Goal: Contribute content

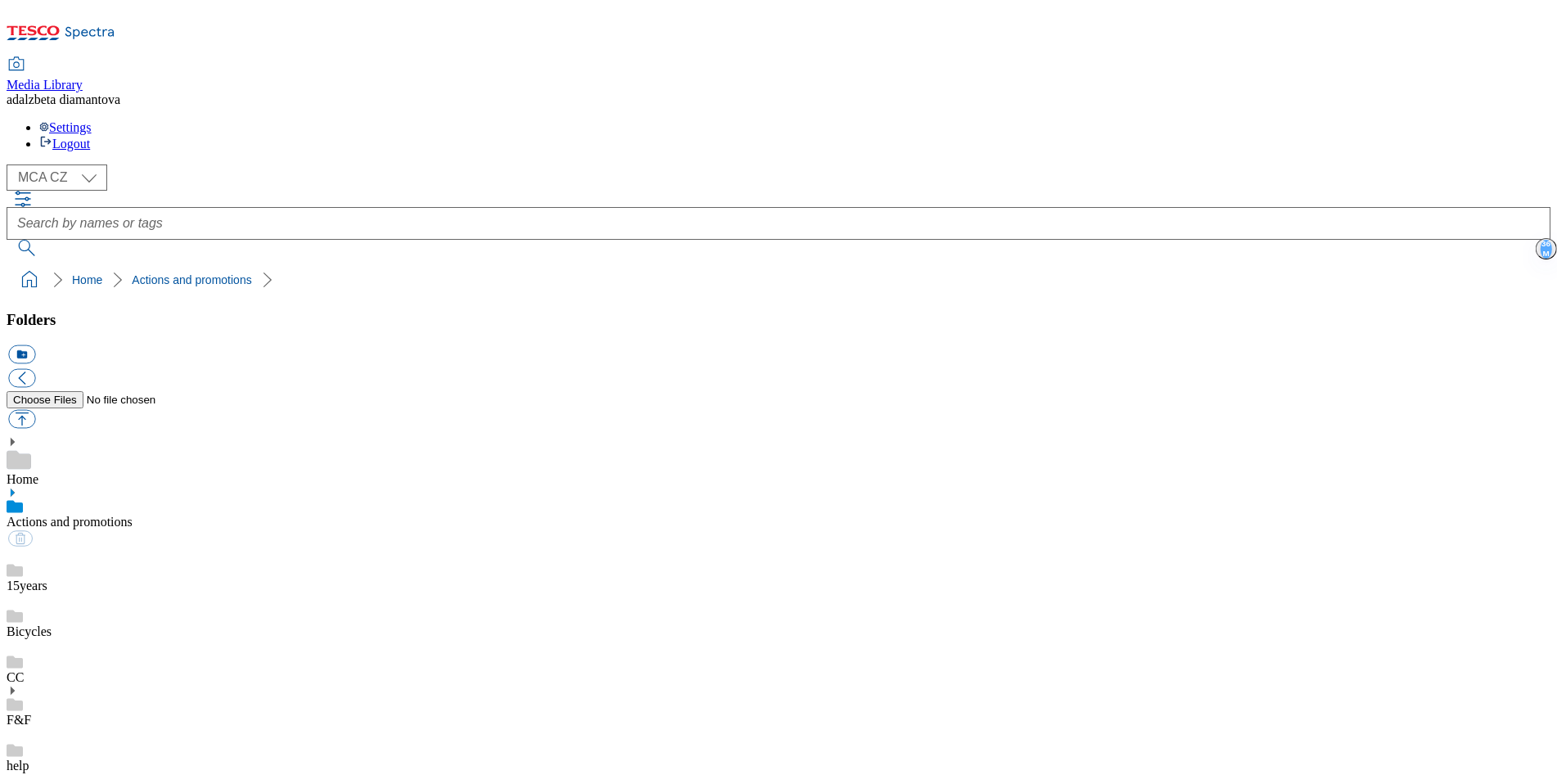
scroll to position [53, 0]
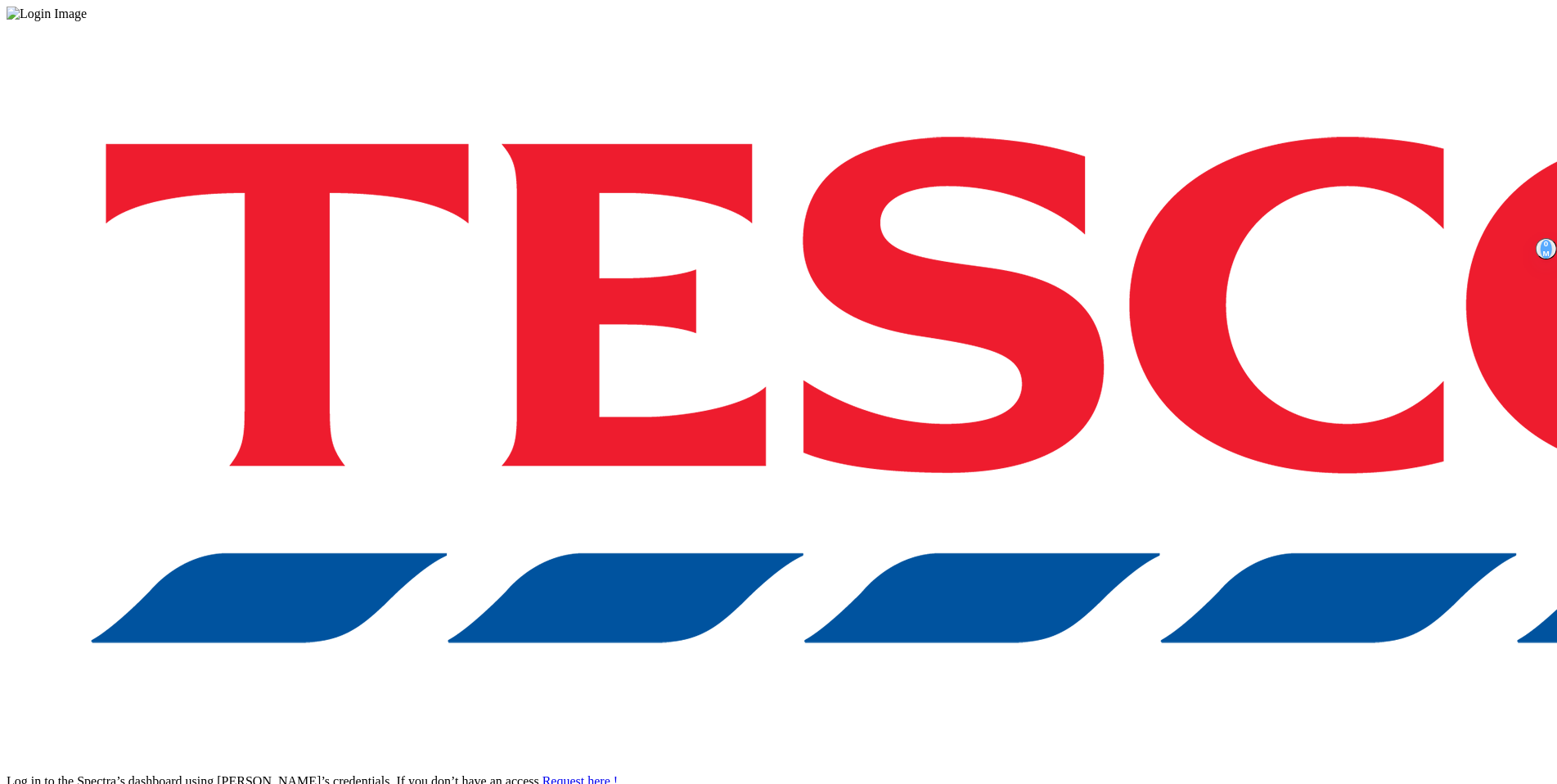
click at [1147, 474] on div "Log in to the Spectra’s dashboard using Tesco’s credentials. If you don’t have …" at bounding box center [778, 428] width 1544 height 813
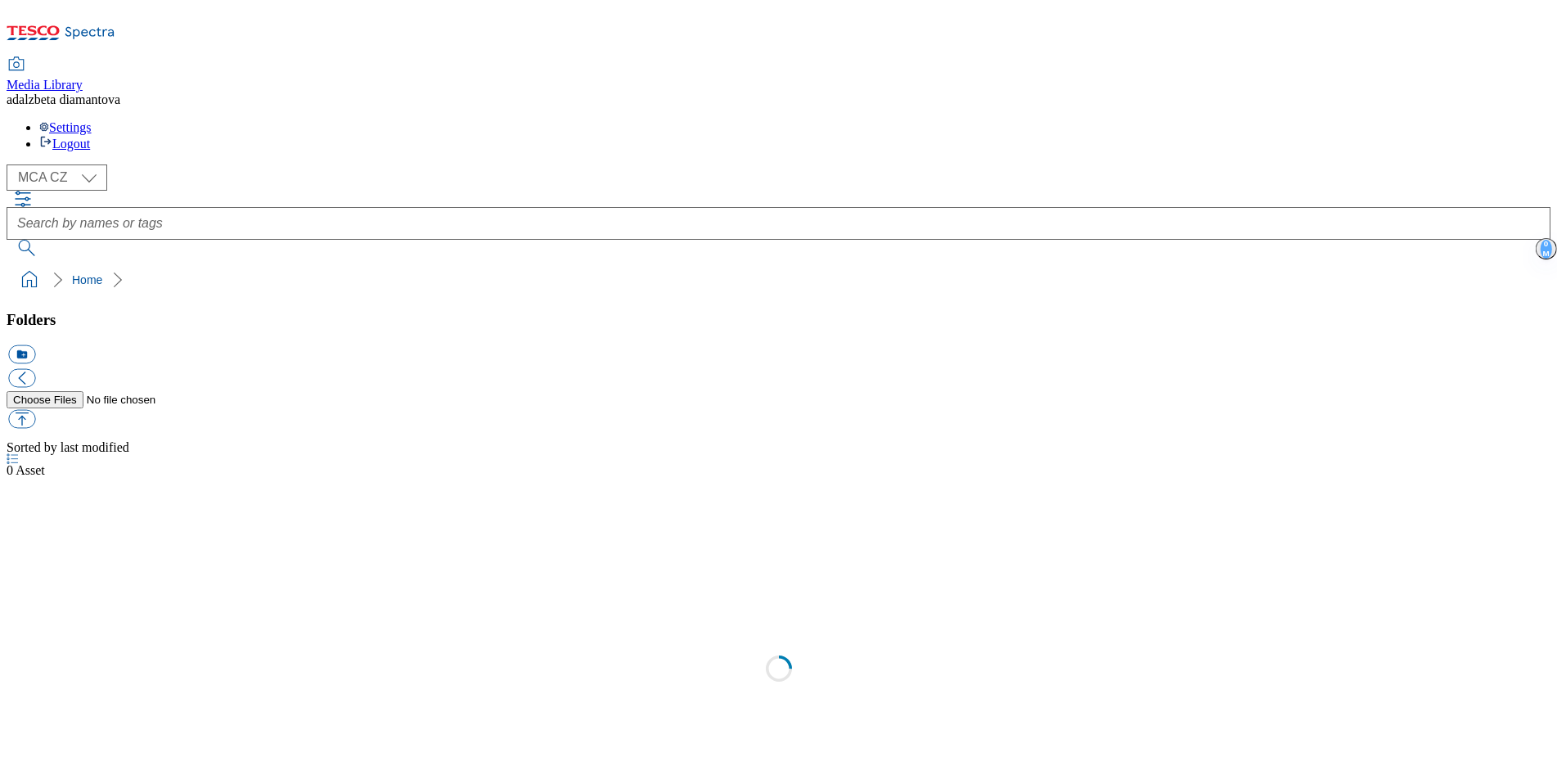
select select "flare-mca-cz"
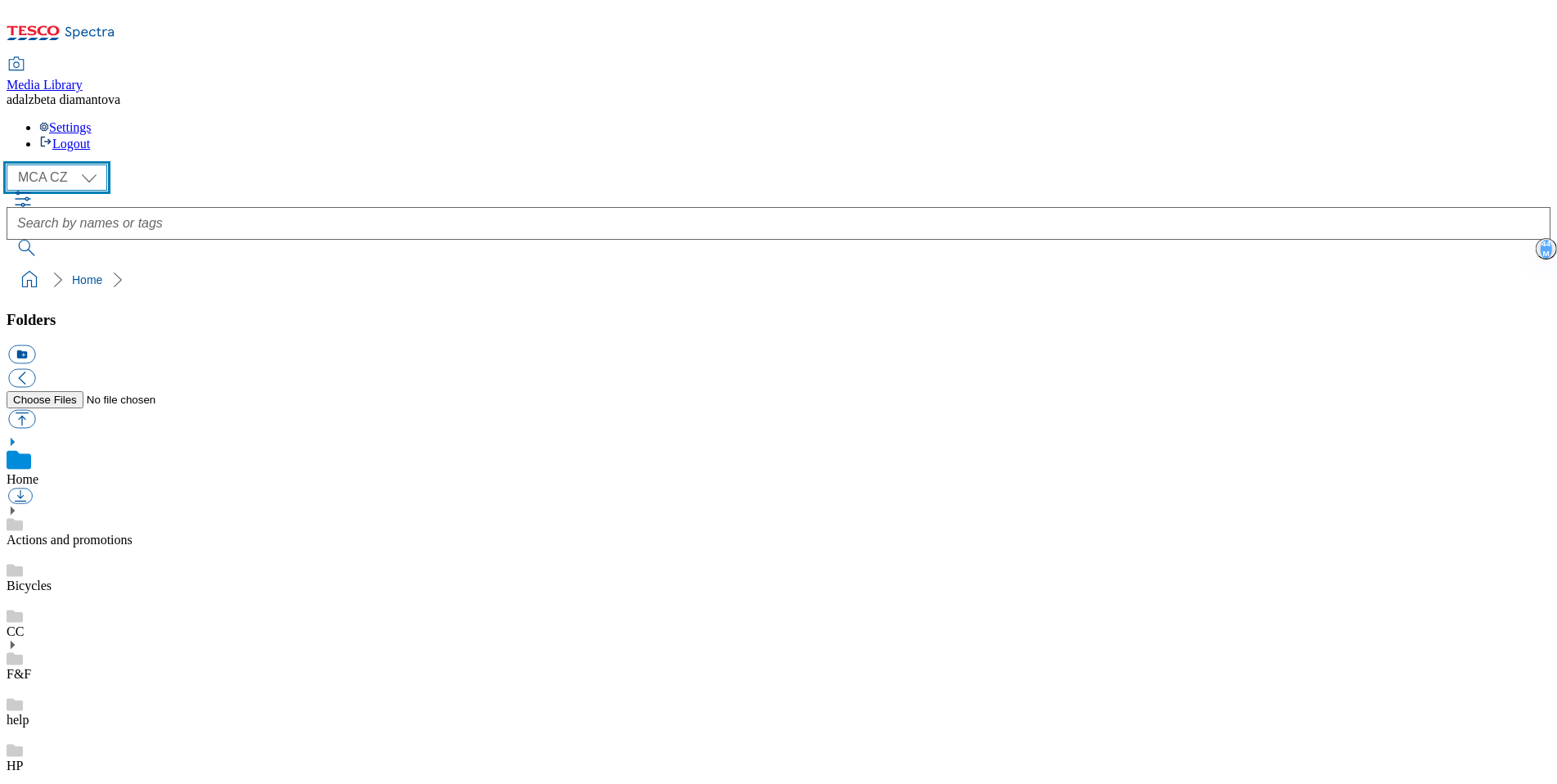
click at [93, 165] on select "MCA CZ MCA HU MCA SK" at bounding box center [56, 178] width 101 height 26
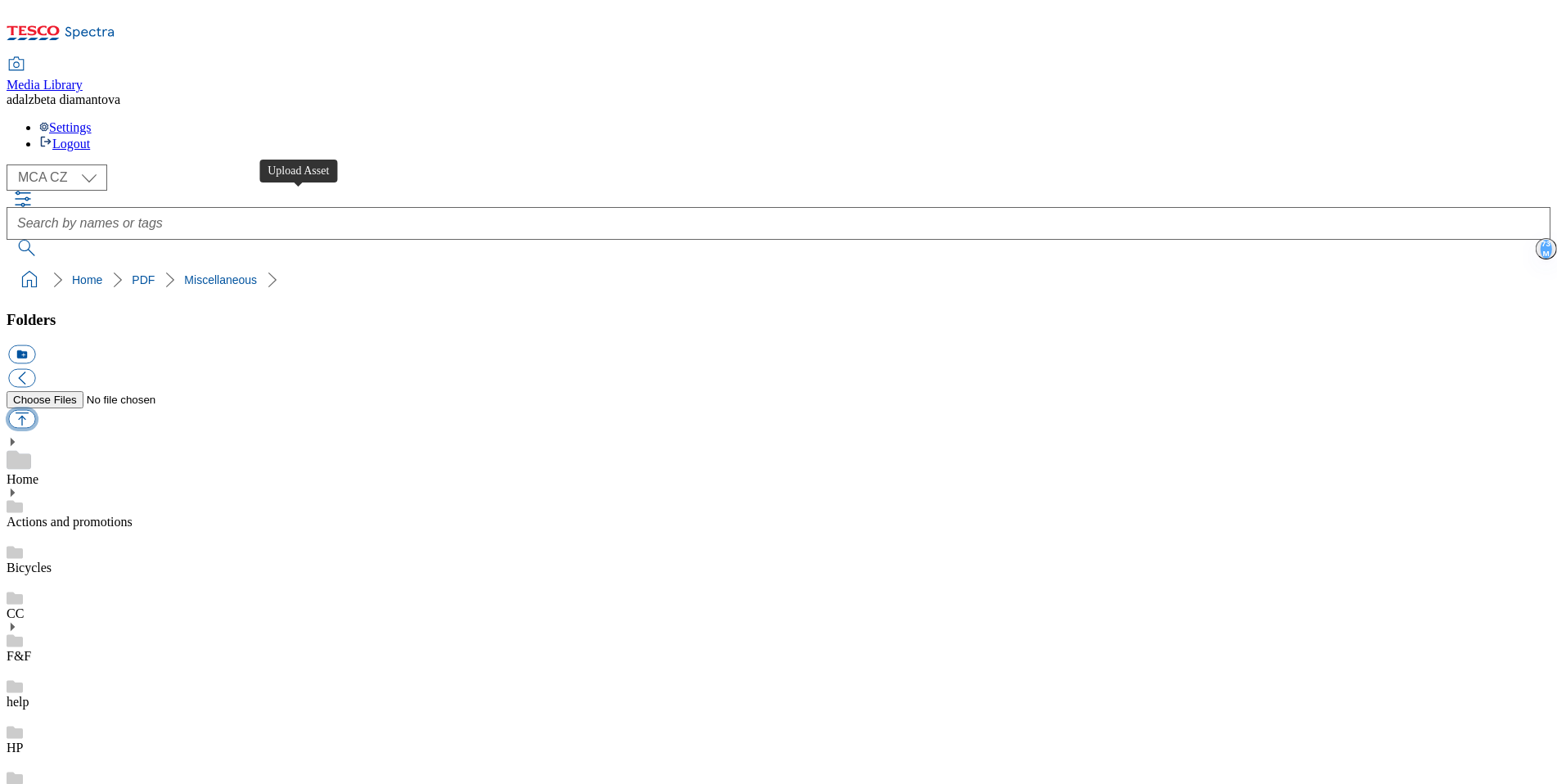
click at [35, 409] on button "button" at bounding box center [22, 419] width 27 height 19
type input "C:\fakepath\P1059125_ Tesco CZ BTS 2025 digital Interactive PDF.pdf"
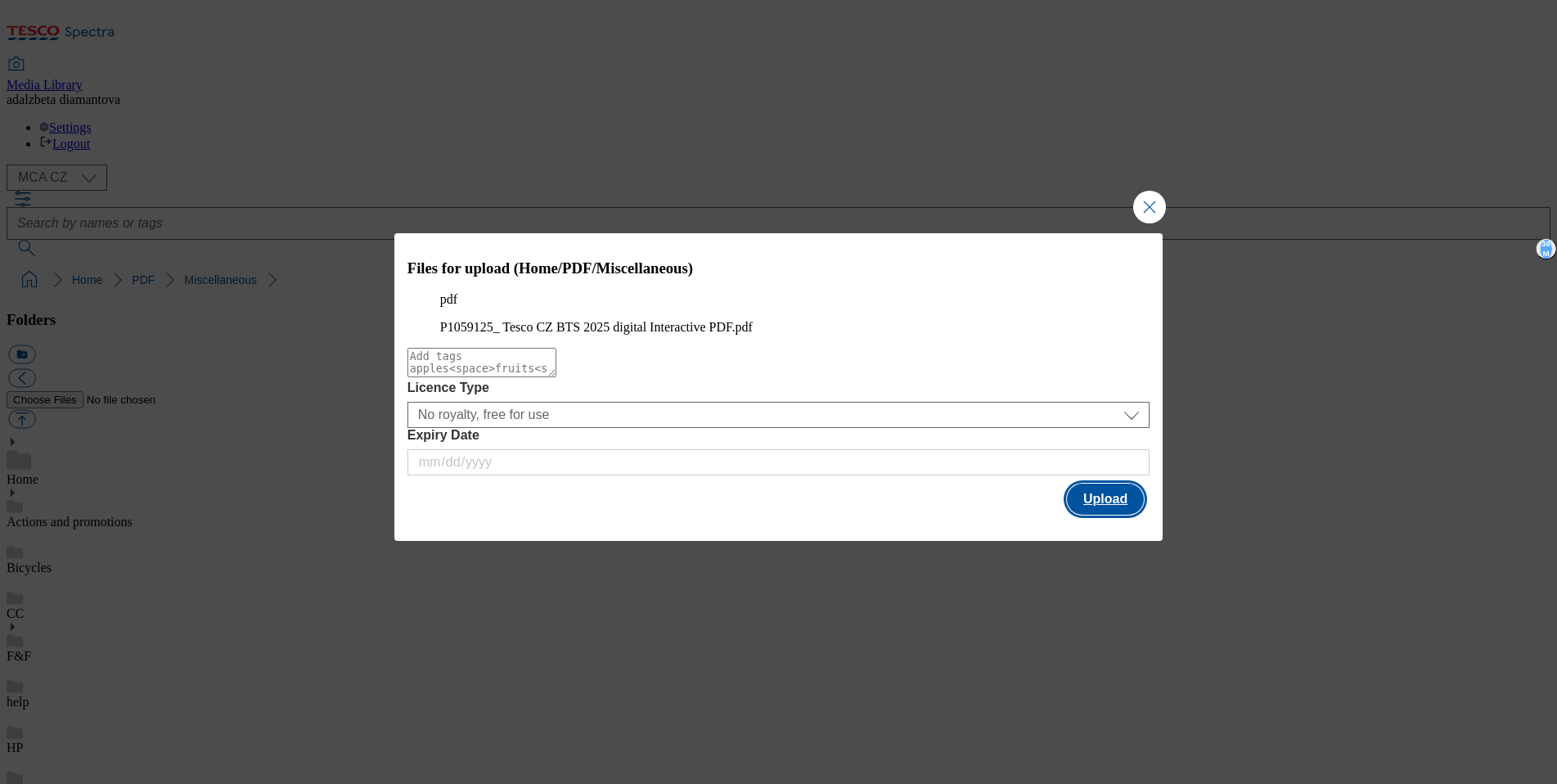
click at [1114, 515] on button "Upload" at bounding box center [1105, 499] width 77 height 31
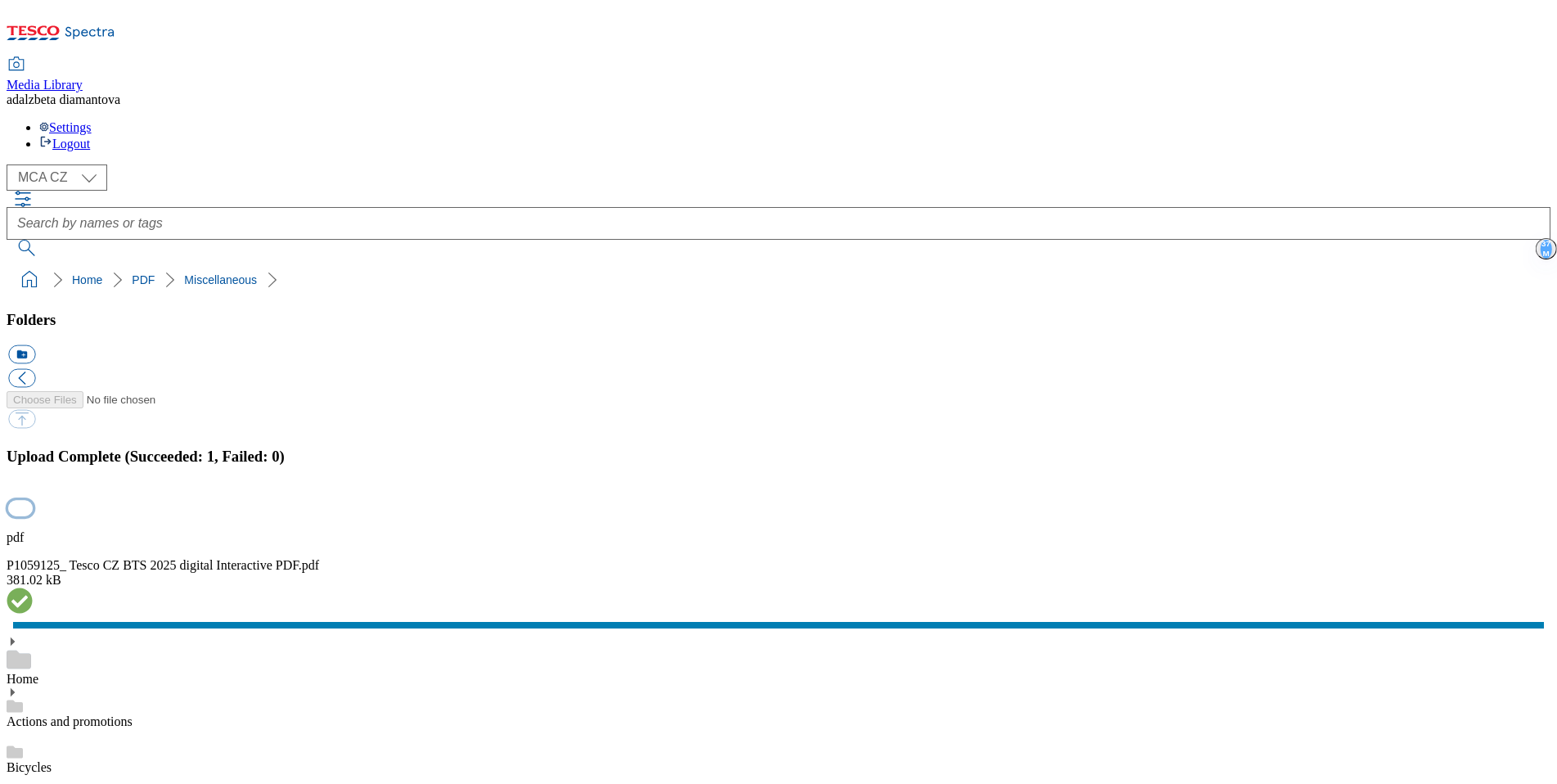
click at [33, 500] on button "button" at bounding box center [21, 507] width 24 height 16
